Goal: Task Accomplishment & Management: Use online tool/utility

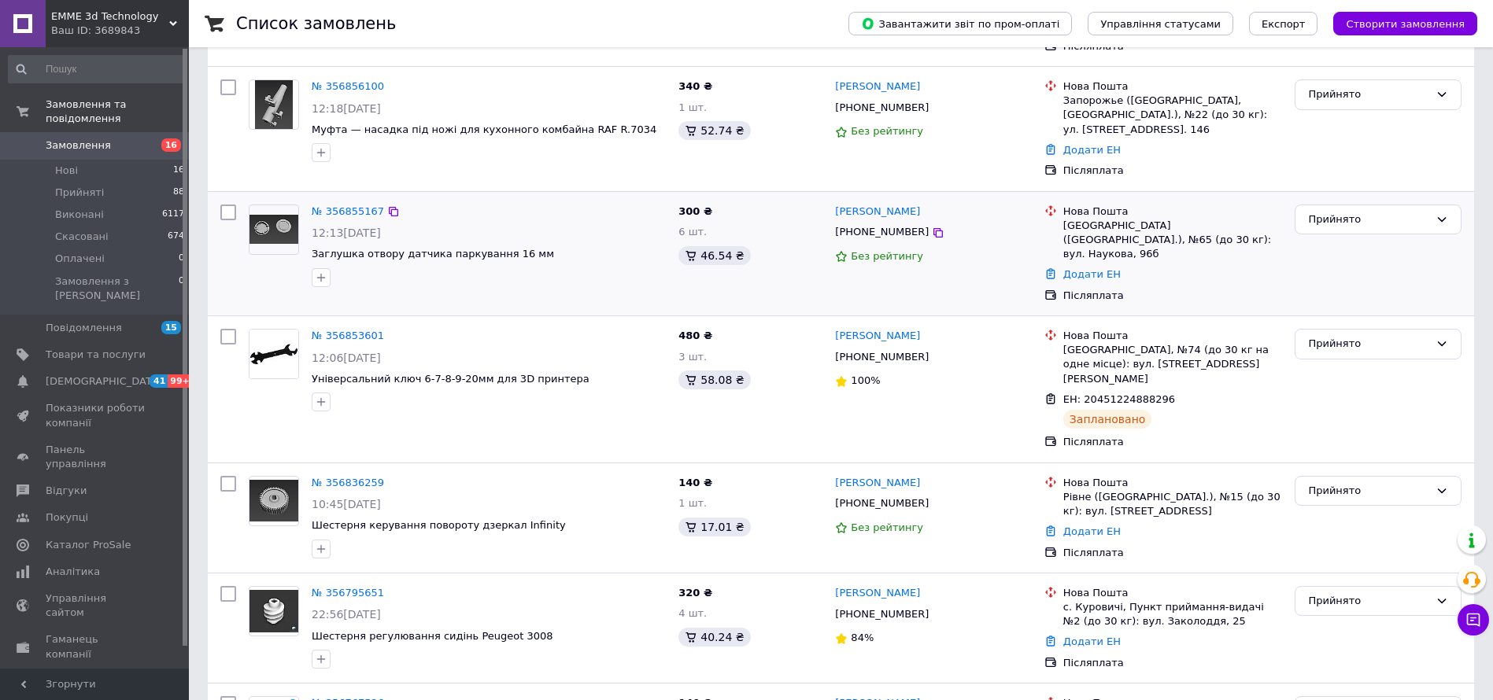
scroll to position [472, 0]
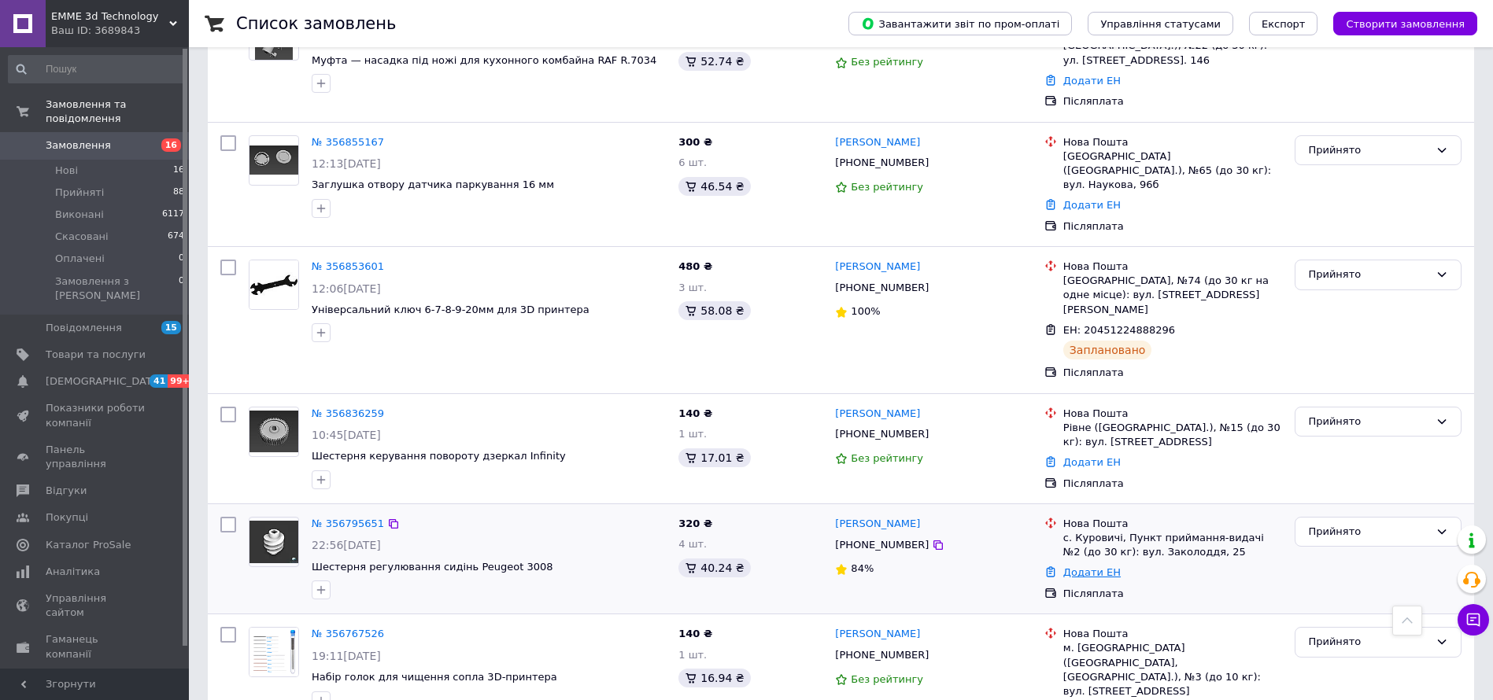
click at [1085, 567] on link "Додати ЕН" at bounding box center [1091, 573] width 57 height 12
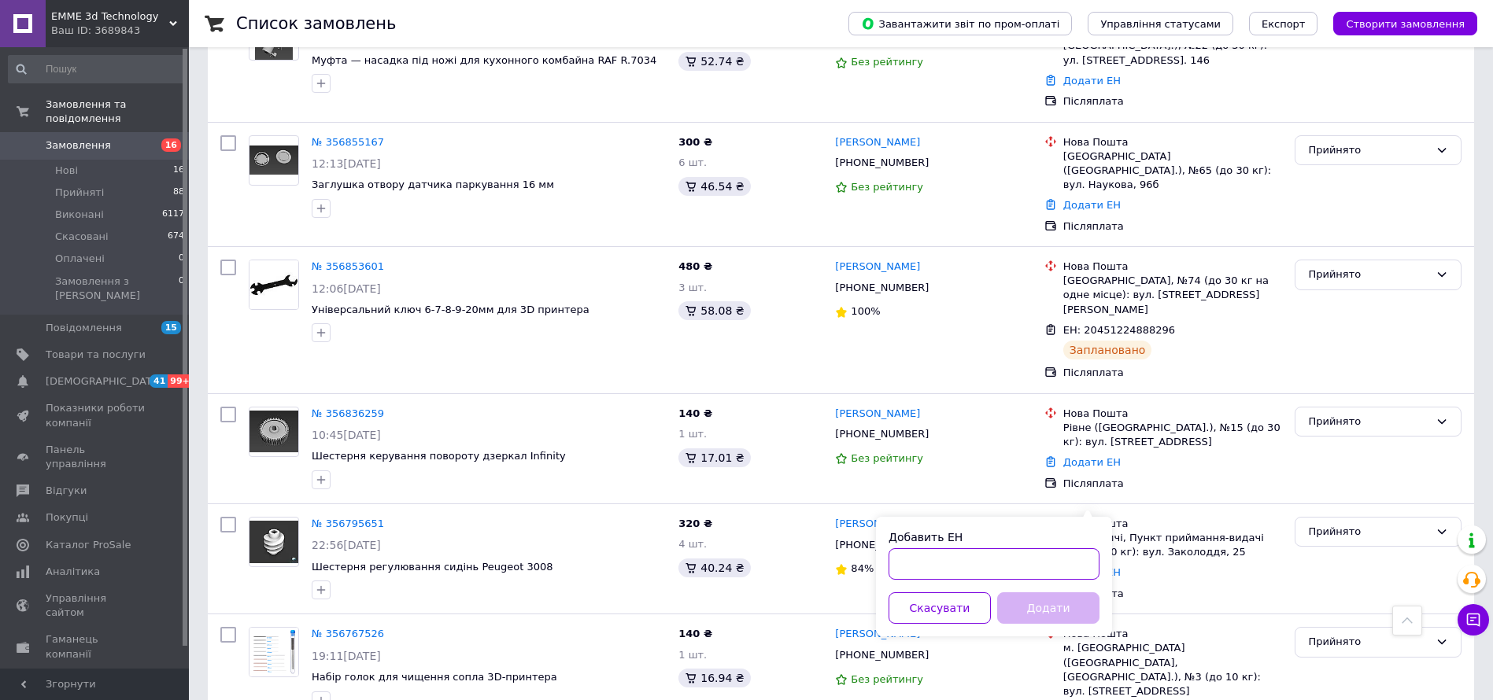
click at [938, 564] on input "Добавить ЕН" at bounding box center [993, 563] width 211 height 31
paste input "20451225340099"
type input "20451225340099"
click at [1031, 599] on button "Додати" at bounding box center [1048, 608] width 102 height 31
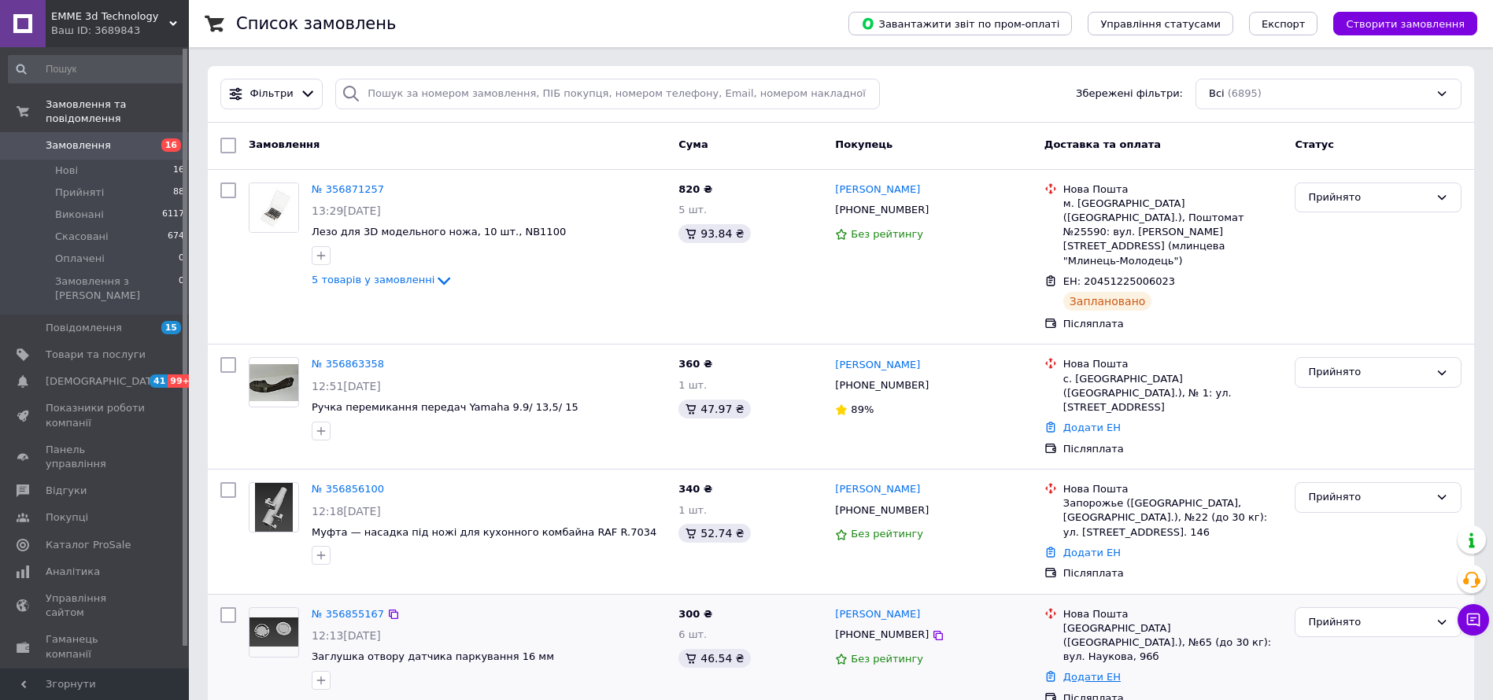
click at [1085, 671] on link "Додати ЕН" at bounding box center [1091, 677] width 57 height 12
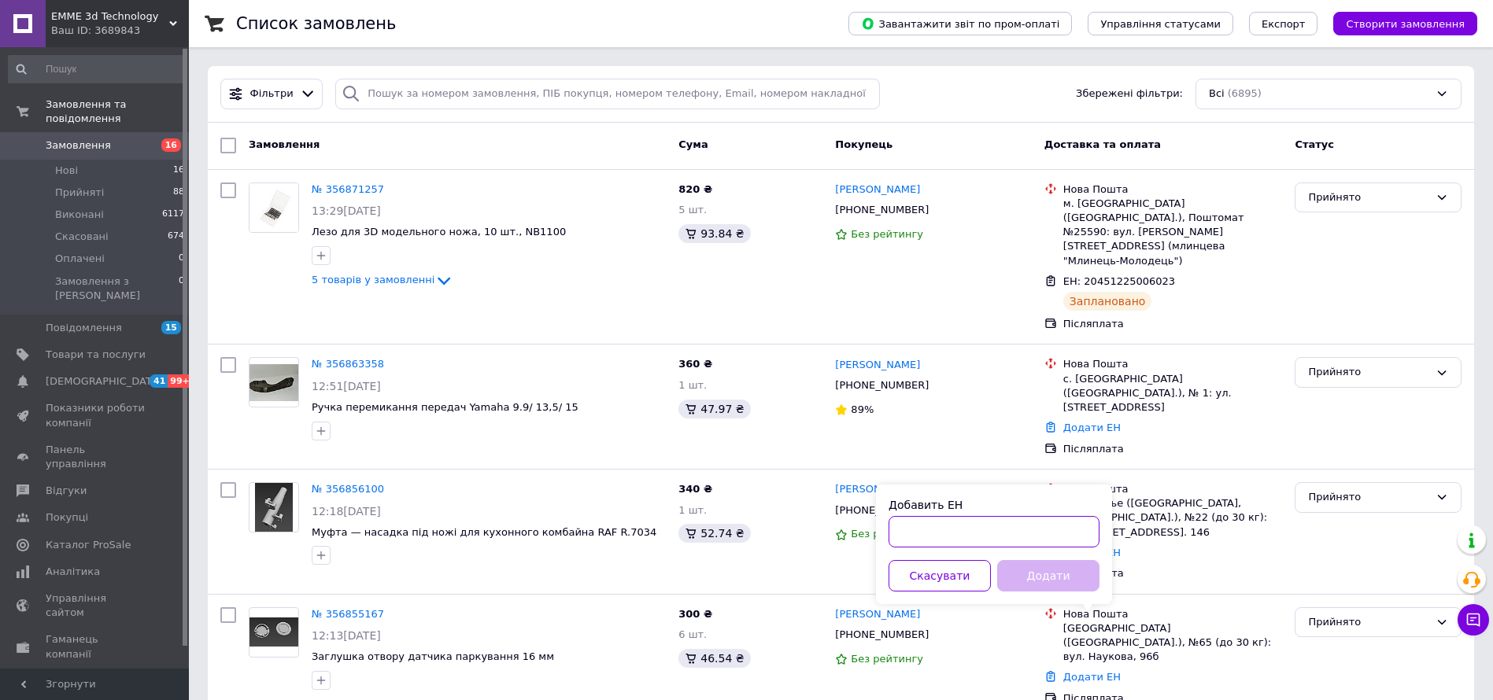
paste input "20451225205947"
type input "20451225205947"
click at [1052, 568] on button "Додати" at bounding box center [1048, 575] width 102 height 31
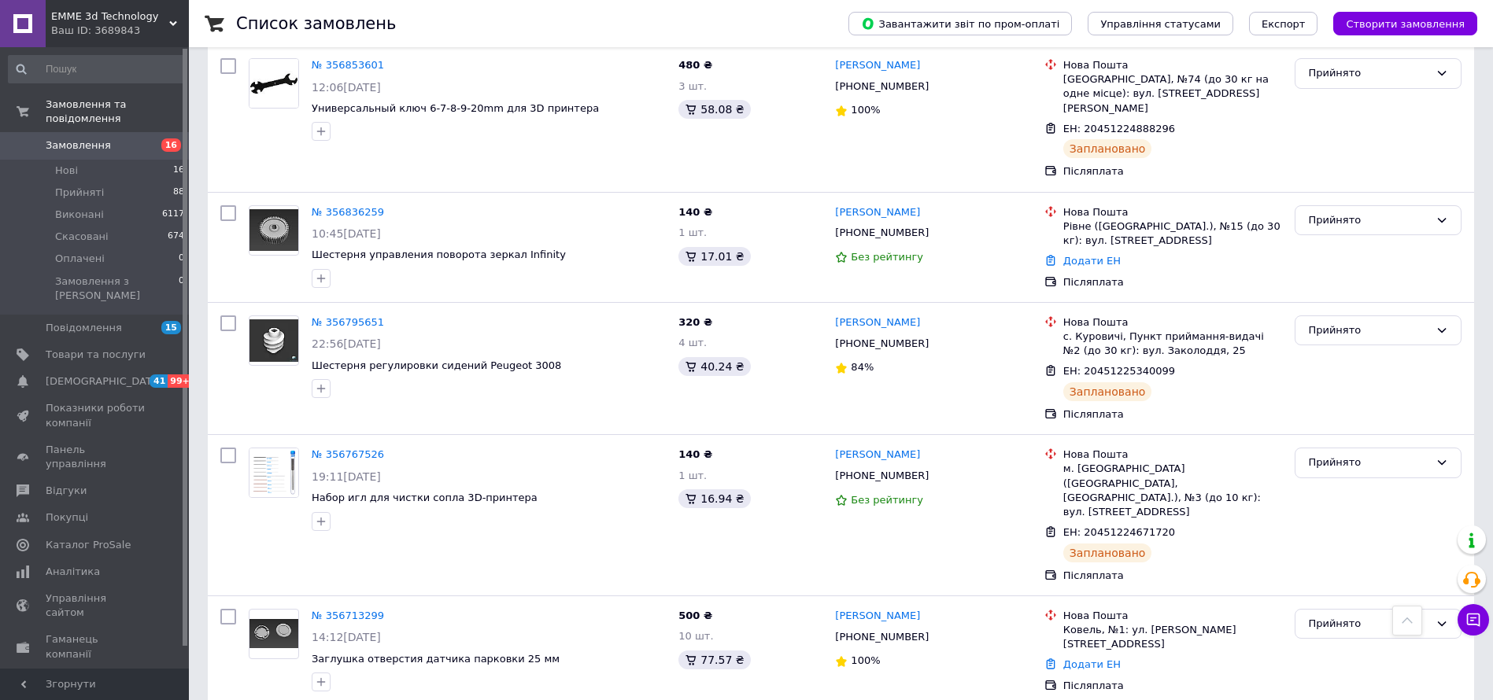
scroll to position [826, 0]
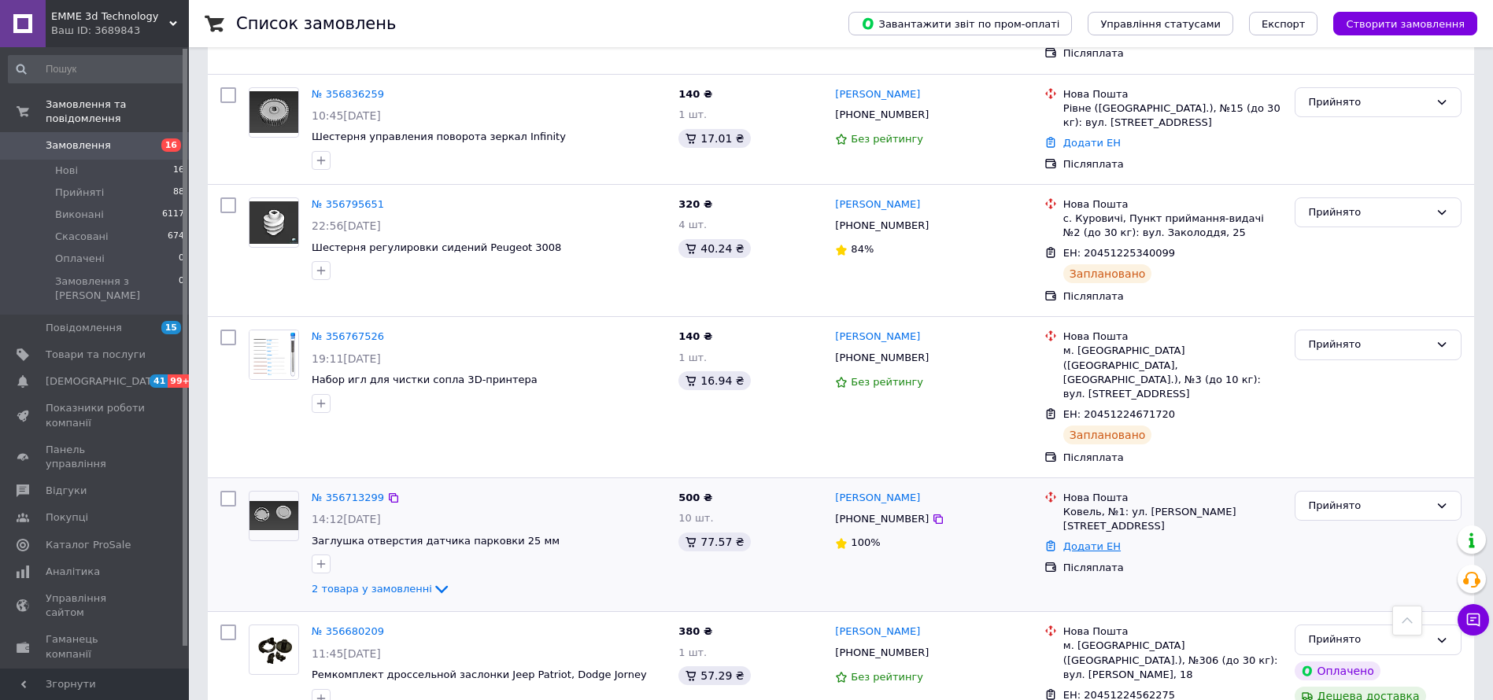
click at [1080, 541] on link "Додати ЕН" at bounding box center [1091, 547] width 57 height 12
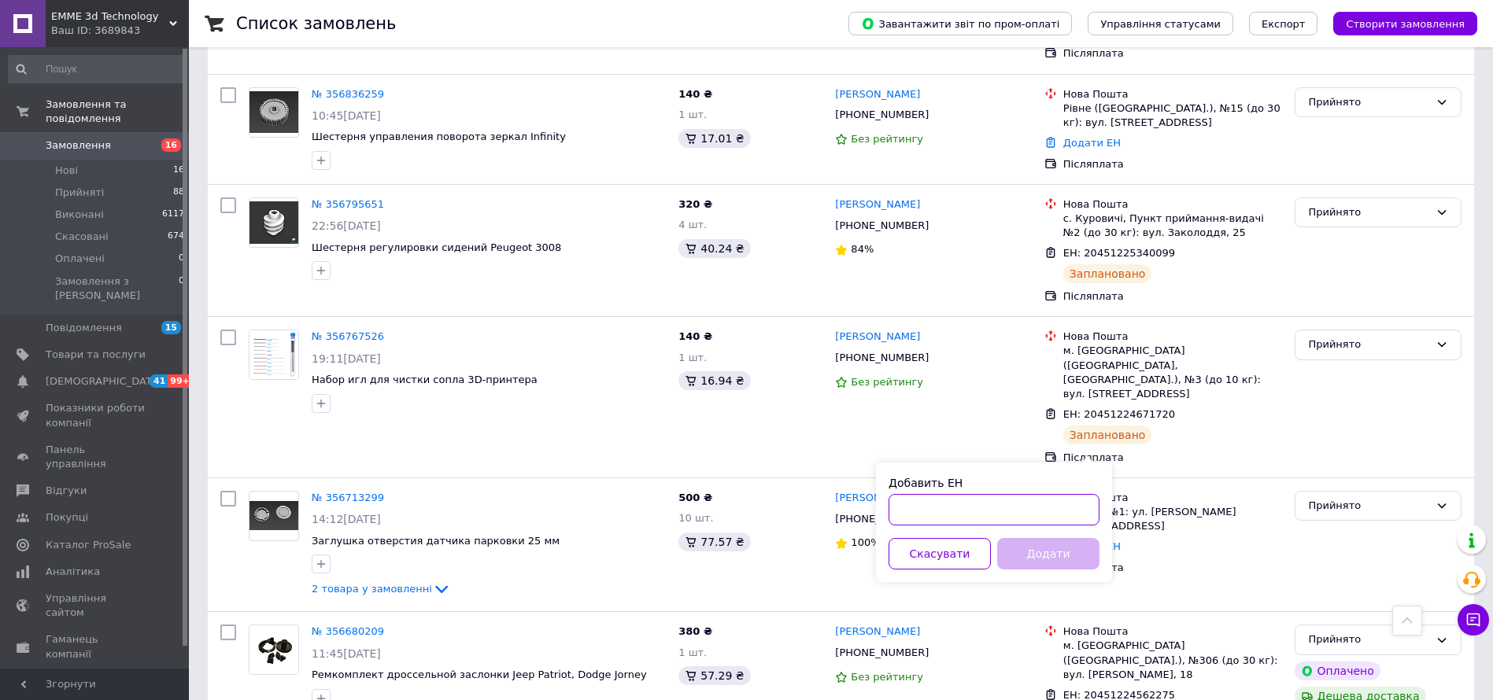
paste input "20451225209618"
type input "20451225209618"
click at [1069, 552] on button "Додати" at bounding box center [1048, 553] width 102 height 31
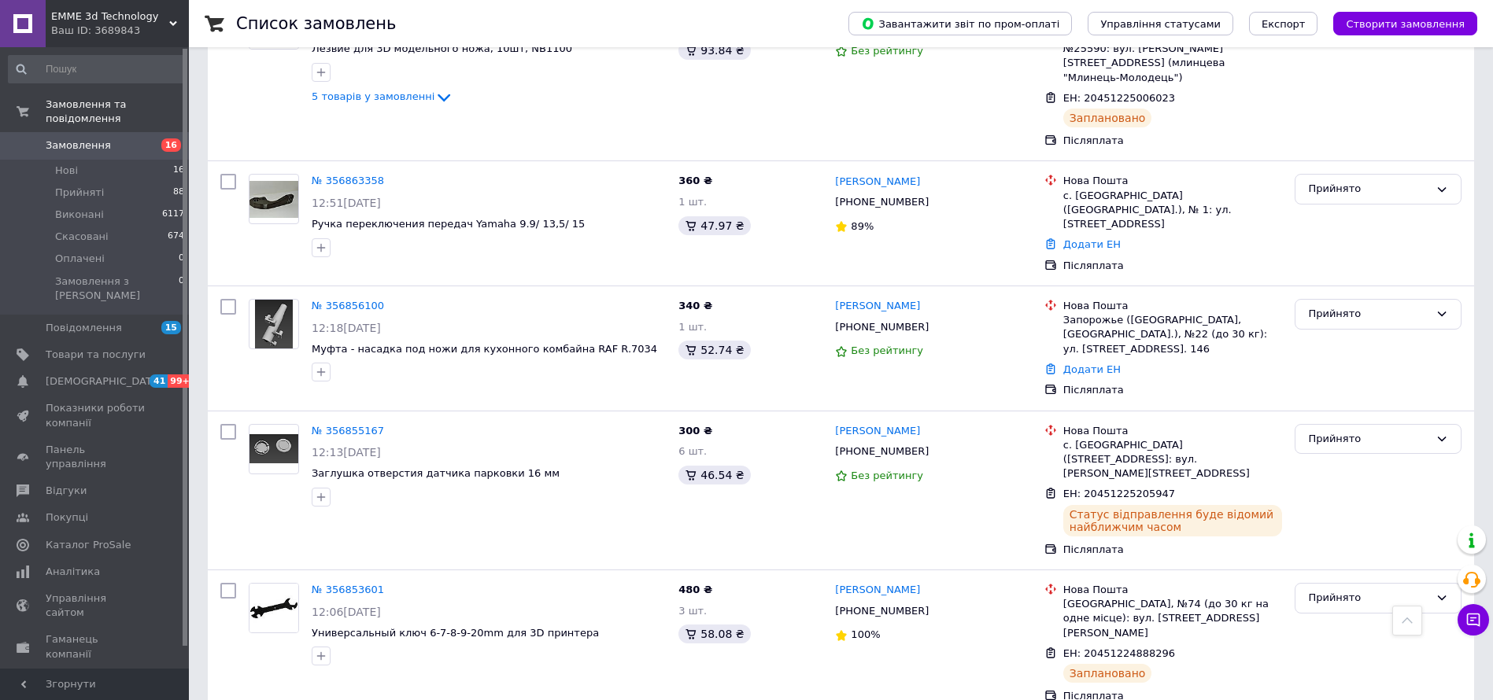
scroll to position [118, 0]
